Goal: Find specific page/section: Find specific page/section

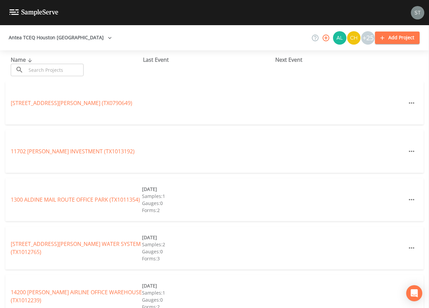
click at [76, 69] on input "text" at bounding box center [54, 70] width 57 height 12
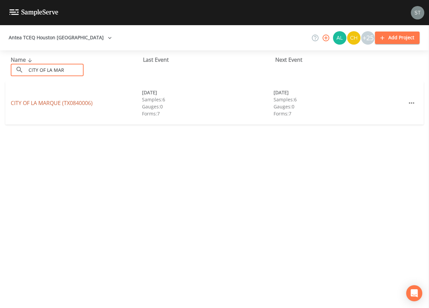
type input "CITY OF LA MAR"
click at [71, 102] on link "CITY OF [GEOGRAPHIC_DATA] (TX0840006)" at bounding box center [52, 102] width 82 height 7
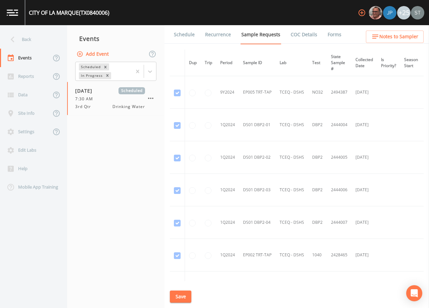
click at [185, 38] on link "Schedule" at bounding box center [184, 34] width 23 height 19
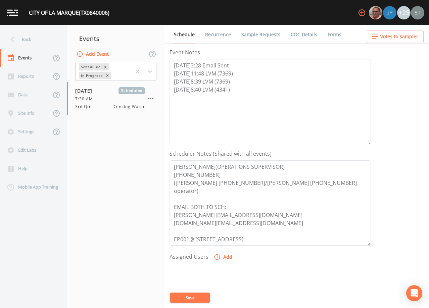
scroll to position [101, 0]
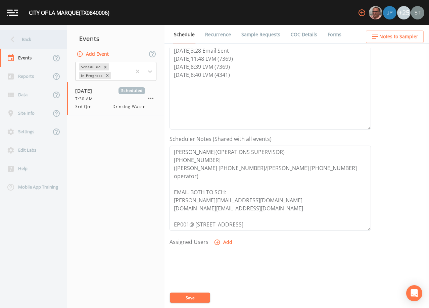
click at [36, 43] on div "Back" at bounding box center [30, 39] width 60 height 18
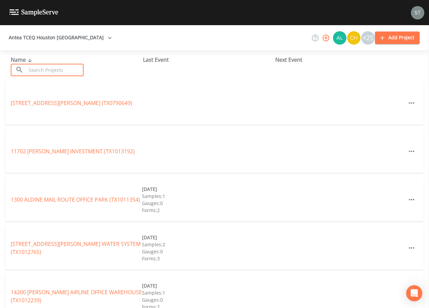
click at [63, 67] on input "text" at bounding box center [54, 70] width 57 height 12
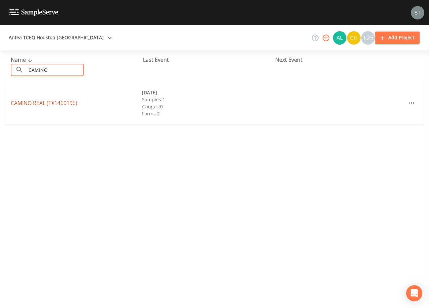
type input "CAMINO"
click at [69, 103] on link "CAMINO REAL (TX1460196)" at bounding box center [44, 102] width 66 height 7
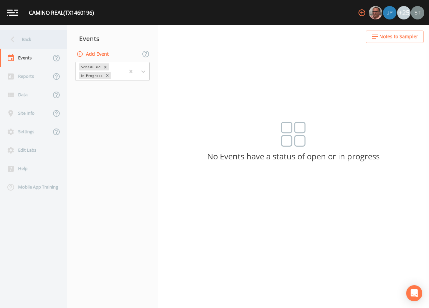
click at [22, 43] on div "Back" at bounding box center [30, 39] width 60 height 18
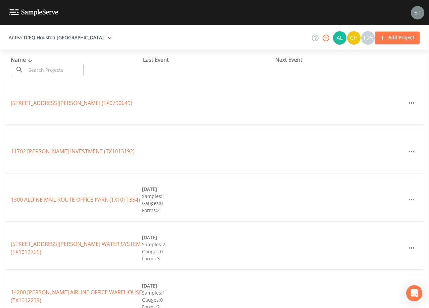
click at [47, 69] on input "text" at bounding box center [54, 70] width 57 height 12
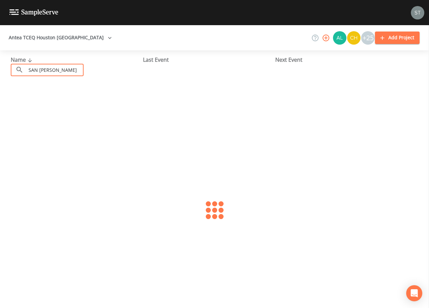
type input "[GEOGRAPHIC_DATA][PERSON_NAME]"
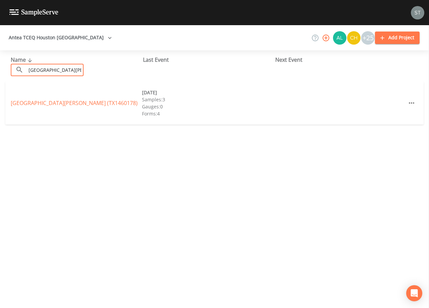
drag, startPoint x: 72, startPoint y: 71, endPoint x: 7, endPoint y: 66, distance: 65.0
click at [7, 66] on div "Name ​ [GEOGRAPHIC_DATA][PERSON_NAME] ​ Last Event Next Event" at bounding box center [214, 65] width 429 height 31
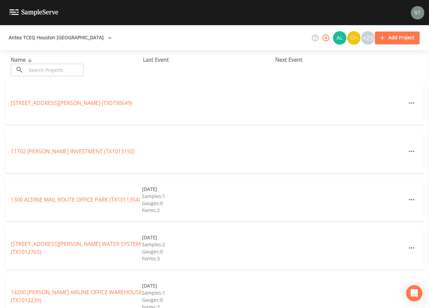
click at [59, 69] on input "text" at bounding box center [54, 70] width 57 height 12
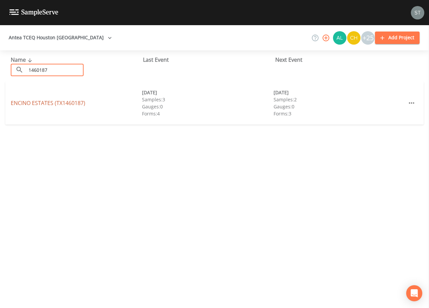
type input "1460187"
click at [29, 103] on link "[GEOGRAPHIC_DATA] (TX1460187)" at bounding box center [48, 102] width 74 height 7
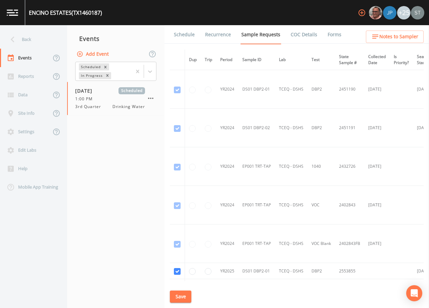
click at [188, 36] on link "Schedule" at bounding box center [184, 34] width 23 height 19
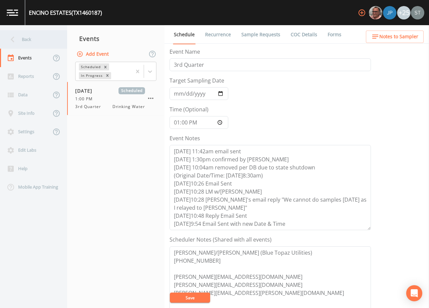
click at [24, 42] on div "Back" at bounding box center [30, 39] width 60 height 18
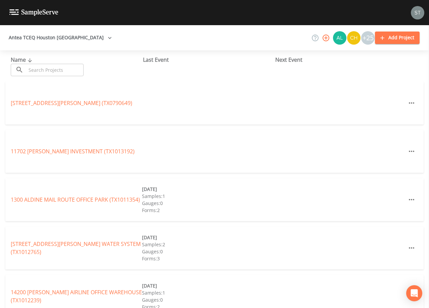
click at [55, 69] on input "text" at bounding box center [54, 70] width 57 height 12
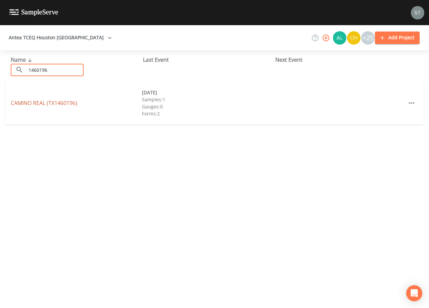
type input "1460196"
click at [64, 104] on link "CAMINO REAL (TX1460196)" at bounding box center [44, 102] width 66 height 7
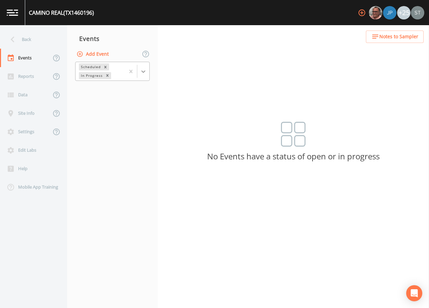
click at [142, 67] on div at bounding box center [143, 71] width 12 height 12
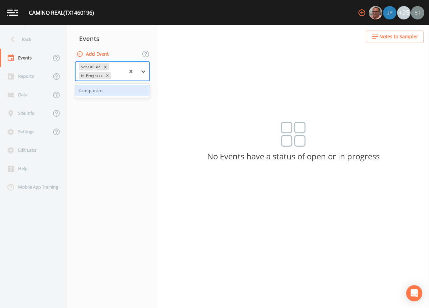
click at [114, 92] on div "Completed" at bounding box center [112, 90] width 74 height 11
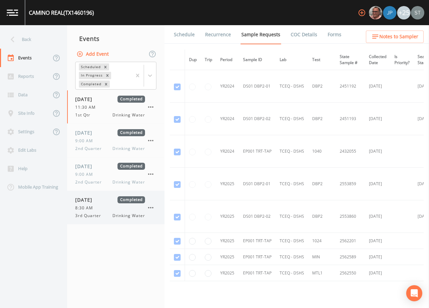
click at [92, 212] on div "[DATE] Completed 8:30 AM 3rd Quarter Drinking Water" at bounding box center [110, 207] width 70 height 22
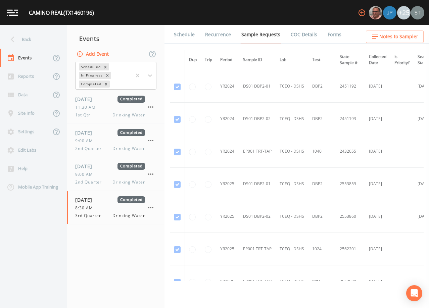
click at [181, 34] on link "Schedule" at bounding box center [184, 34] width 23 height 19
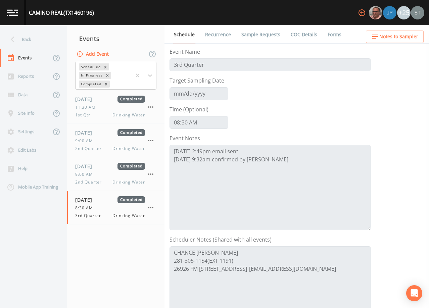
click at [396, 37] on span "Notes to Sampler" at bounding box center [398, 37] width 39 height 8
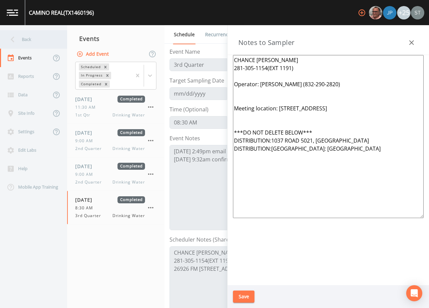
click at [37, 40] on div "Back" at bounding box center [30, 39] width 60 height 18
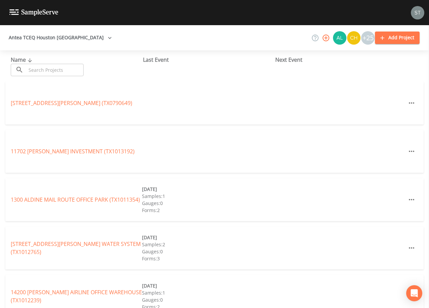
click at [75, 69] on input "text" at bounding box center [54, 70] width 57 height 12
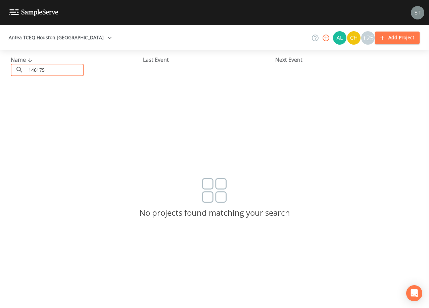
drag, startPoint x: 72, startPoint y: 69, endPoint x: 9, endPoint y: 66, distance: 62.8
click at [9, 67] on div "Name ​ 146175 ​ Last Event Next Event" at bounding box center [214, 65] width 429 height 31
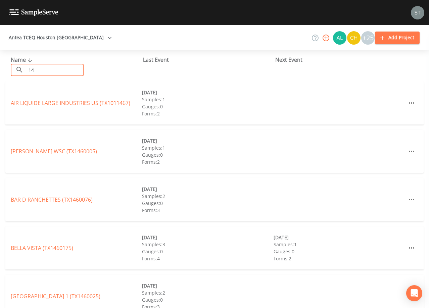
type input "1"
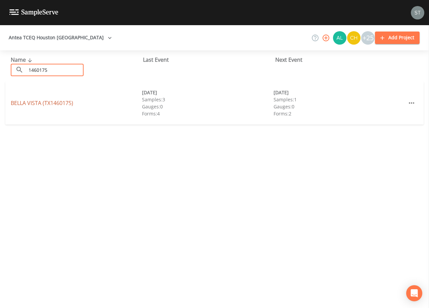
type input "1460175"
click at [66, 101] on link "[GEOGRAPHIC_DATA] (TX1460175)" at bounding box center [42, 102] width 62 height 7
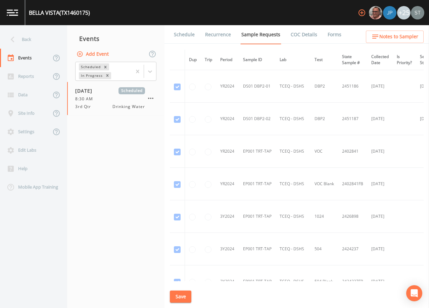
click at [183, 35] on link "Schedule" at bounding box center [184, 34] width 23 height 19
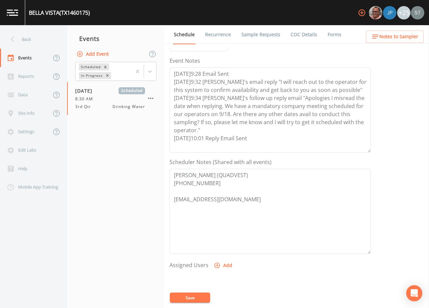
scroll to position [67, 0]
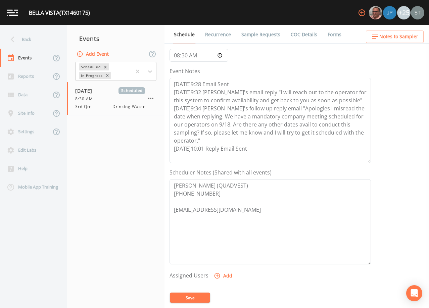
click at [404, 39] on span "Notes to Sampler" at bounding box center [398, 37] width 39 height 8
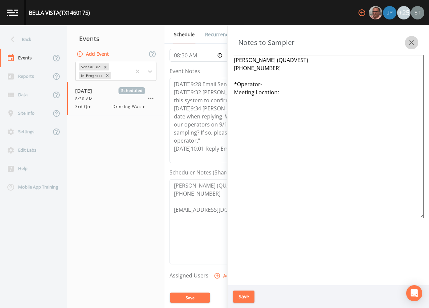
click at [412, 43] on icon "button" at bounding box center [411, 43] width 8 height 8
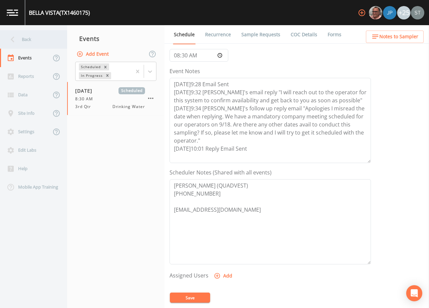
click at [32, 40] on div "Back" at bounding box center [30, 39] width 60 height 18
